Goal: Register for event/course

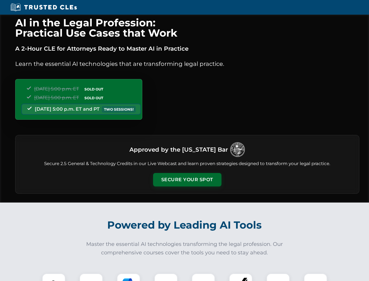
click at [187, 180] on button "Secure Your Spot" at bounding box center [187, 179] width 68 height 13
click at [54, 277] on img at bounding box center [53, 284] width 17 height 17
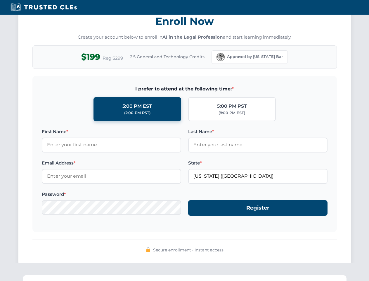
scroll to position [574, 0]
